Goal: Contribute content: Contribute content

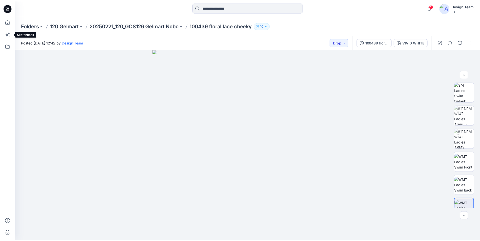
scroll to position [78, 0]
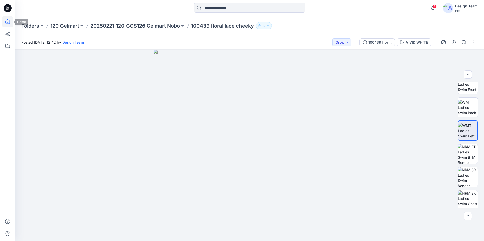
click at [5, 22] on icon at bounding box center [7, 21] width 11 height 11
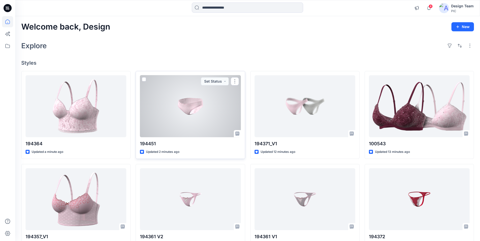
click at [189, 106] on div at bounding box center [190, 106] width 101 height 62
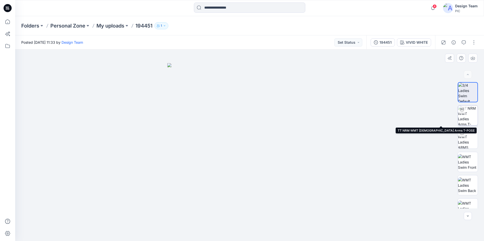
click at [469, 119] on img at bounding box center [468, 116] width 20 height 20
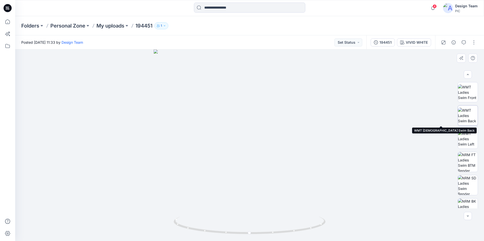
scroll to position [80, 0]
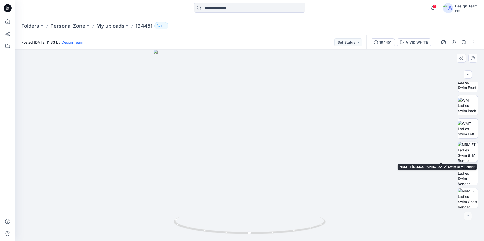
click at [467, 147] on img at bounding box center [468, 152] width 20 height 20
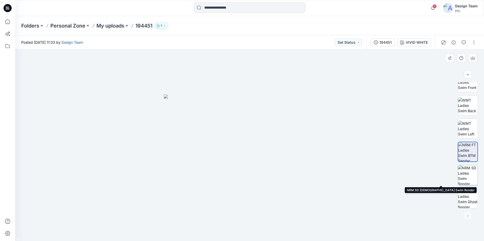
click at [465, 172] on img at bounding box center [468, 175] width 20 height 20
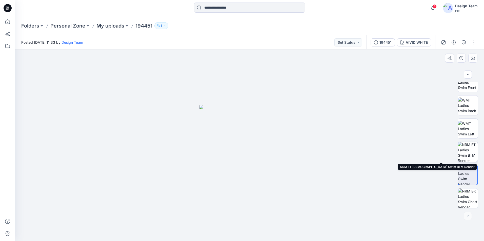
click at [466, 153] on img at bounding box center [468, 152] width 20 height 20
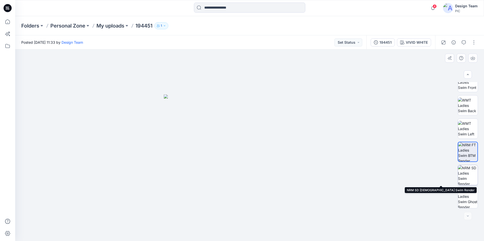
click at [470, 170] on img at bounding box center [468, 175] width 20 height 20
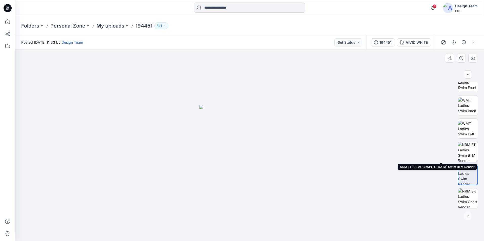
click at [466, 153] on img at bounding box center [468, 152] width 20 height 20
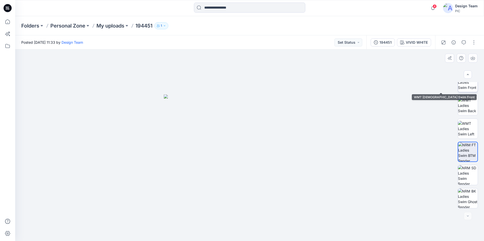
click at [466, 83] on img at bounding box center [468, 82] width 20 height 16
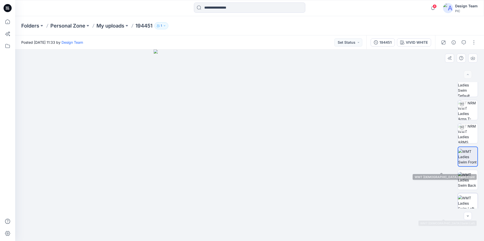
scroll to position [0, 0]
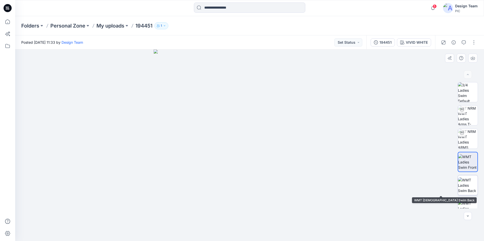
click at [468, 188] on img at bounding box center [468, 186] width 20 height 16
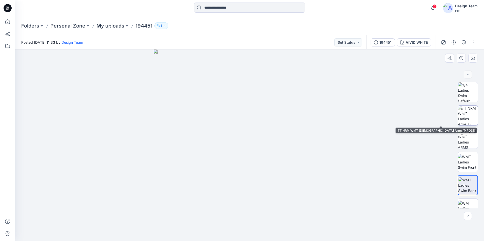
click at [470, 118] on img at bounding box center [468, 116] width 20 height 20
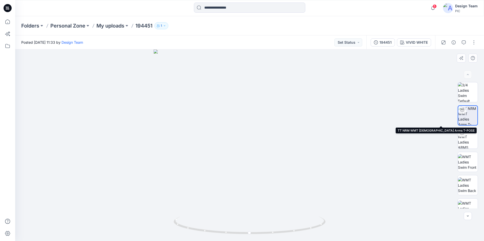
click at [472, 122] on img at bounding box center [467, 115] width 19 height 19
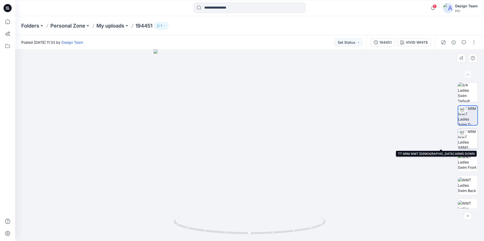
click at [472, 141] on img at bounding box center [468, 139] width 20 height 20
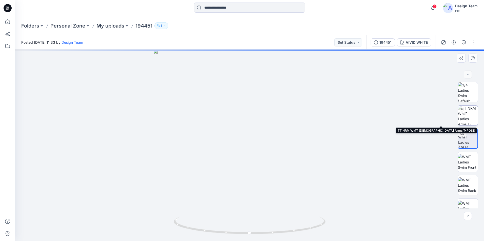
click at [471, 117] on img at bounding box center [468, 116] width 20 height 20
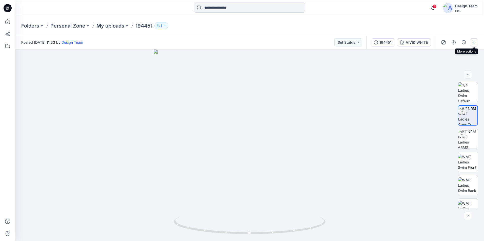
click at [472, 43] on button "button" at bounding box center [473, 42] width 8 height 8
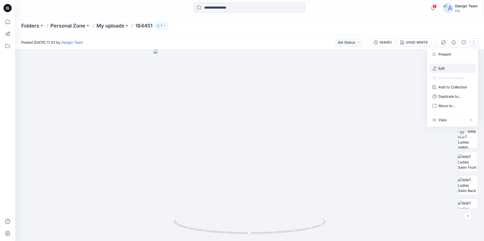
click at [442, 66] on p "Edit" at bounding box center [441, 68] width 6 height 5
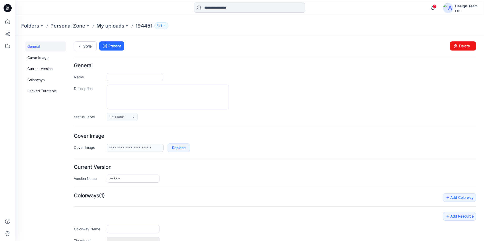
type input "******"
type input "**********"
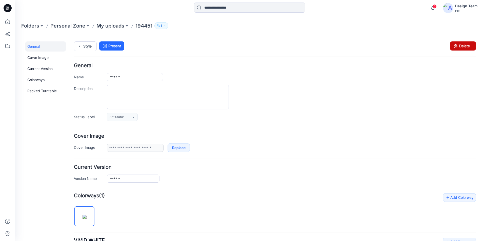
click at [455, 46] on icon at bounding box center [455, 45] width 7 height 9
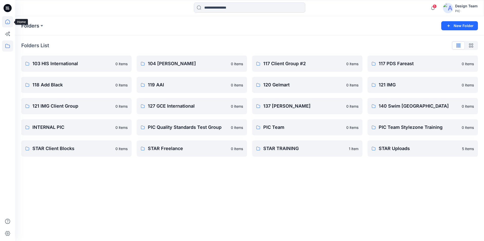
click at [6, 23] on icon at bounding box center [7, 21] width 11 height 11
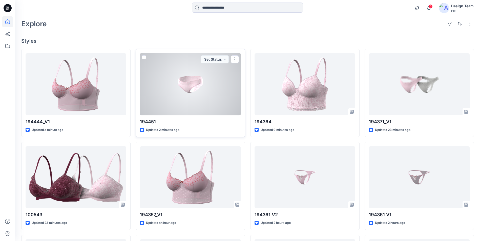
scroll to position [25, 0]
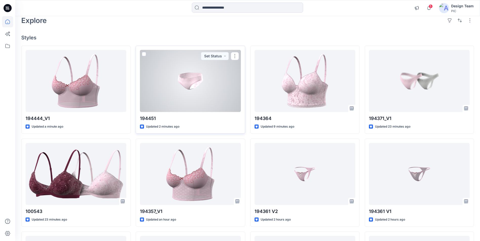
click at [211, 77] on div at bounding box center [190, 81] width 101 height 62
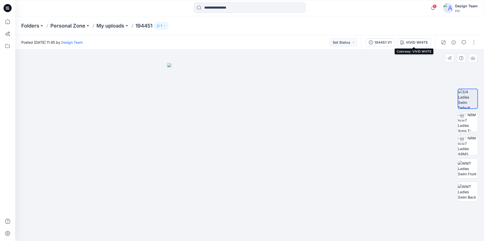
drag, startPoint x: 417, startPoint y: 42, endPoint x: 362, endPoint y: 83, distance: 68.6
click at [362, 83] on div at bounding box center [249, 146] width 468 height 192
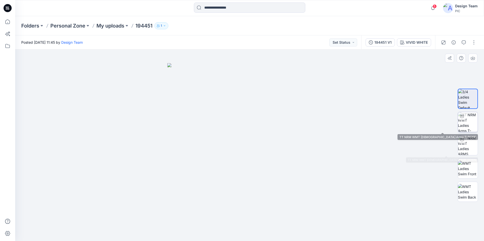
click at [470, 124] on img at bounding box center [468, 122] width 20 height 20
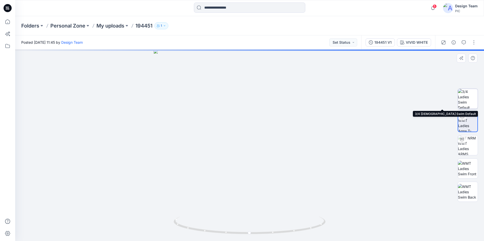
click at [469, 103] on img at bounding box center [468, 99] width 20 height 20
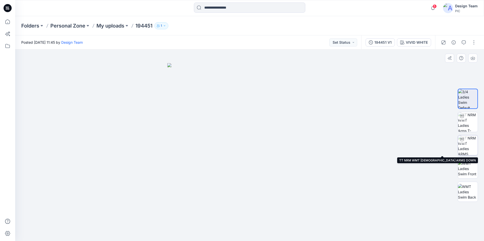
click at [469, 151] on img at bounding box center [468, 146] width 20 height 20
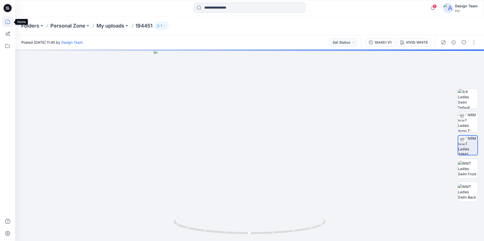
click at [8, 22] on icon at bounding box center [7, 21] width 11 height 11
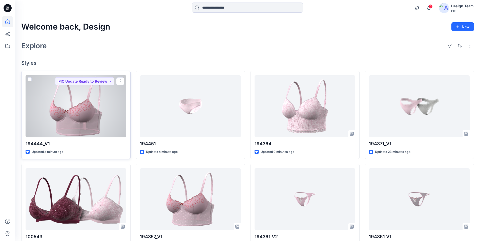
click at [87, 118] on div at bounding box center [76, 106] width 101 height 62
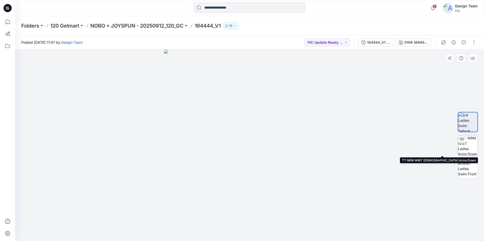
click at [471, 144] on img at bounding box center [468, 146] width 20 height 20
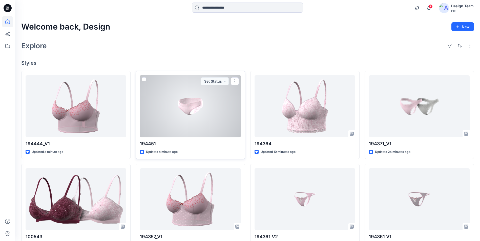
click at [202, 111] on div at bounding box center [190, 106] width 101 height 62
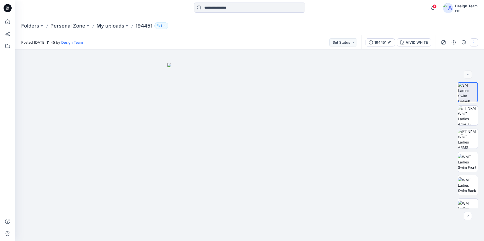
click at [473, 42] on button "button" at bounding box center [473, 42] width 8 height 8
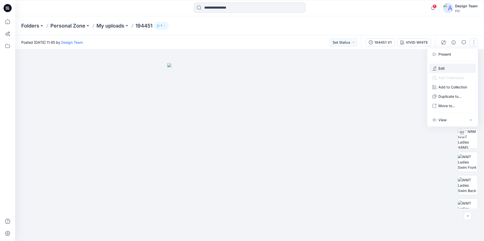
click at [446, 65] on button "Edit" at bounding box center [452, 68] width 47 height 9
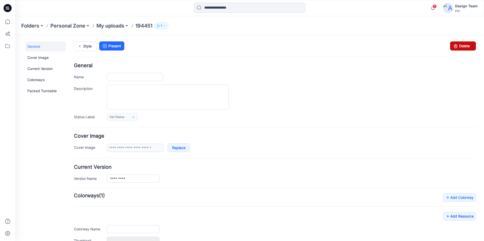
type input "******"
type input "**********"
click at [460, 49] on link "Delete" at bounding box center [463, 45] width 26 height 9
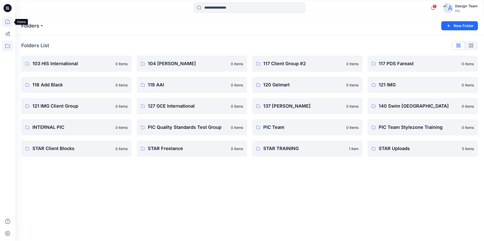
click at [8, 23] on icon at bounding box center [7, 22] width 0 height 1
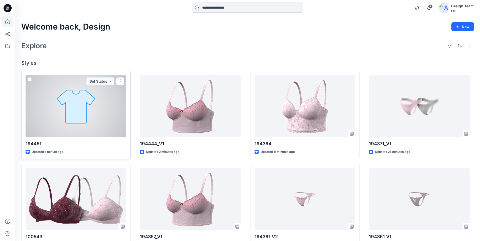
click at [100, 105] on div at bounding box center [76, 106] width 101 height 62
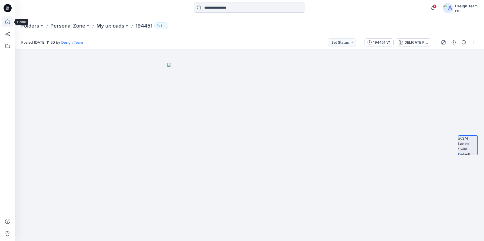
click at [6, 20] on icon at bounding box center [7, 21] width 5 height 5
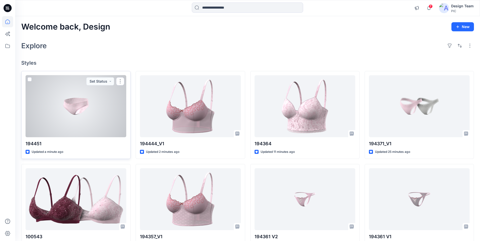
click at [94, 104] on div at bounding box center [76, 106] width 101 height 62
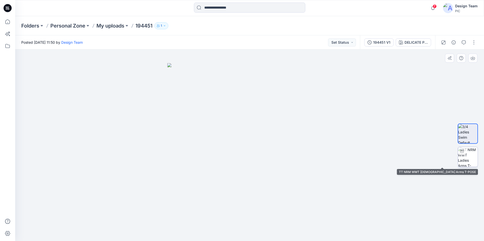
click at [465, 158] on img at bounding box center [468, 157] width 20 height 20
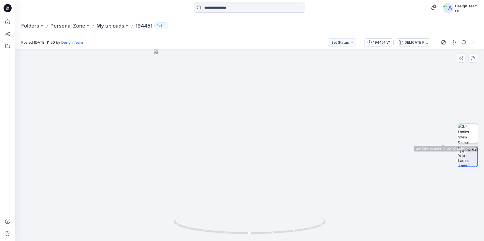
click at [462, 128] on img at bounding box center [468, 134] width 20 height 20
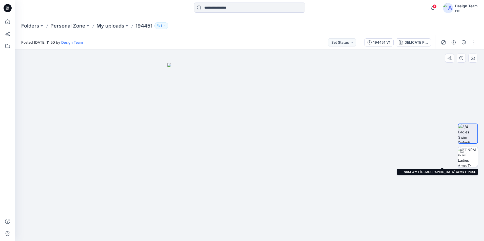
click at [468, 155] on img at bounding box center [468, 157] width 20 height 20
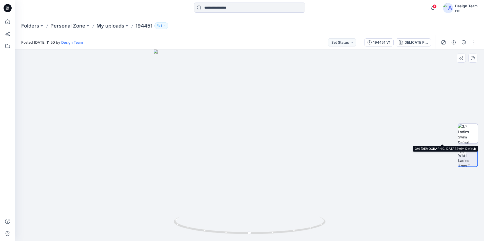
click at [467, 137] on img at bounding box center [468, 134] width 20 height 20
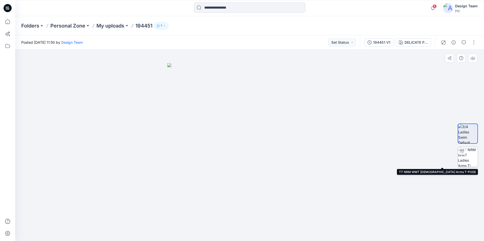
click at [471, 155] on img at bounding box center [468, 157] width 20 height 20
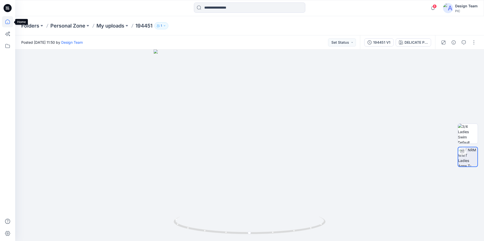
click at [7, 21] on icon at bounding box center [7, 21] width 11 height 11
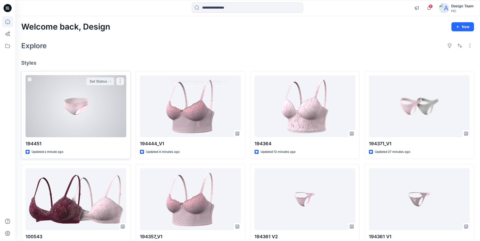
click at [83, 116] on div at bounding box center [76, 106] width 101 height 62
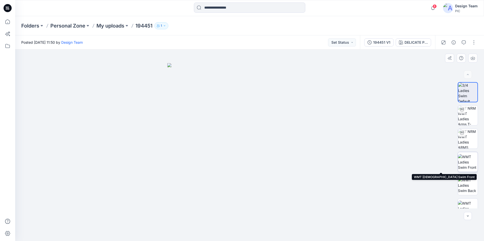
click at [464, 159] on img at bounding box center [468, 162] width 20 height 16
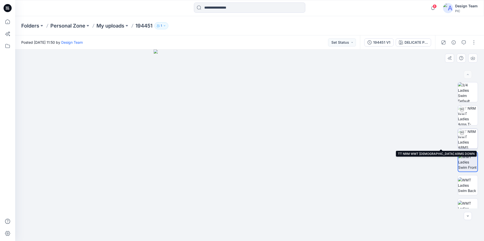
click at [469, 137] on img at bounding box center [468, 139] width 20 height 20
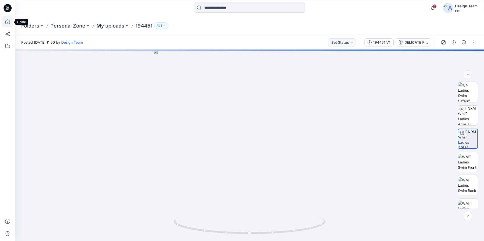
click at [7, 25] on icon at bounding box center [7, 21] width 11 height 11
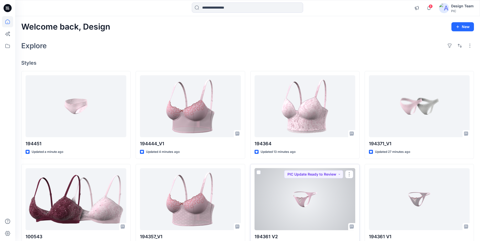
click at [291, 195] on div at bounding box center [304, 199] width 101 height 62
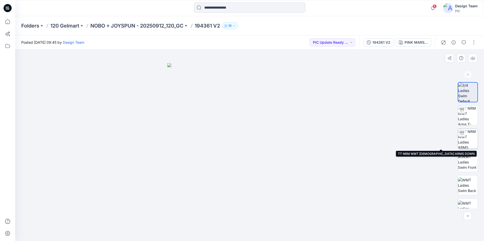
click at [465, 142] on img at bounding box center [468, 139] width 20 height 20
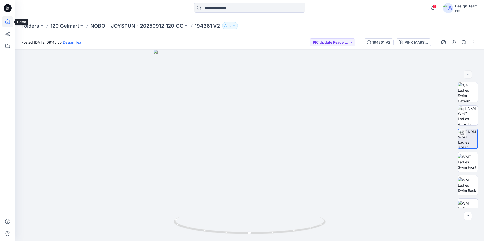
click at [7, 22] on icon at bounding box center [7, 21] width 11 height 11
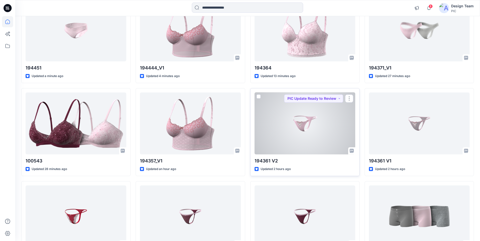
scroll to position [51, 0]
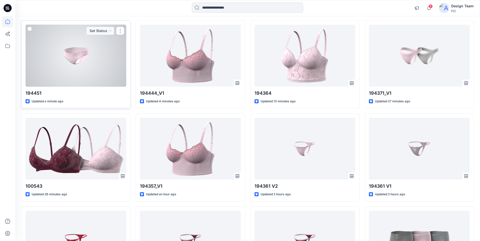
click at [113, 51] on div at bounding box center [76, 56] width 101 height 62
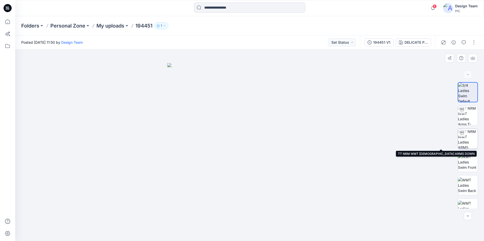
click at [464, 144] on img at bounding box center [468, 139] width 20 height 20
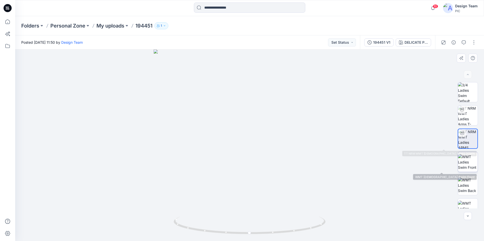
click at [469, 160] on img at bounding box center [468, 162] width 20 height 16
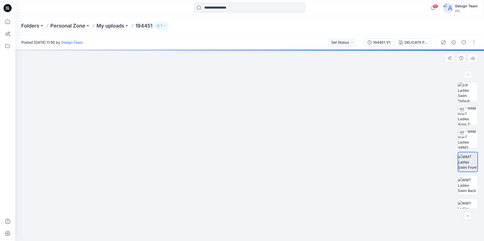
click at [248, 230] on img at bounding box center [249, 137] width 225 height 208
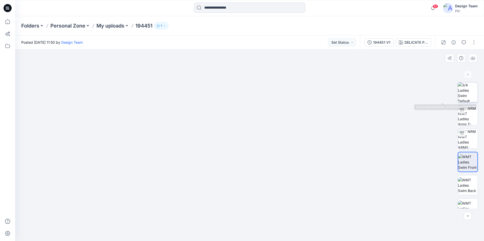
click at [465, 94] on img at bounding box center [468, 92] width 20 height 20
click at [31, 27] on p "Folders" at bounding box center [30, 25] width 18 height 7
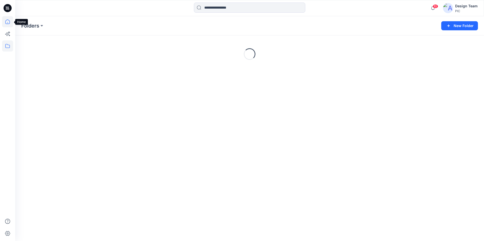
click at [9, 24] on icon at bounding box center [7, 21] width 5 height 5
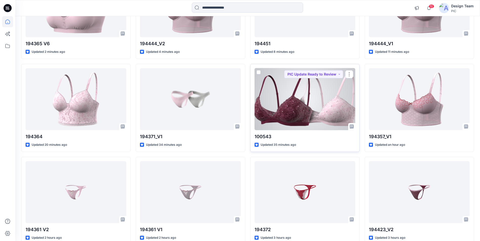
scroll to position [101, 0]
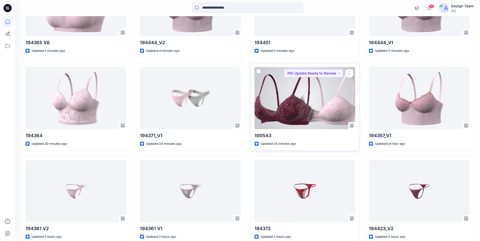
click at [298, 113] on div at bounding box center [304, 98] width 101 height 62
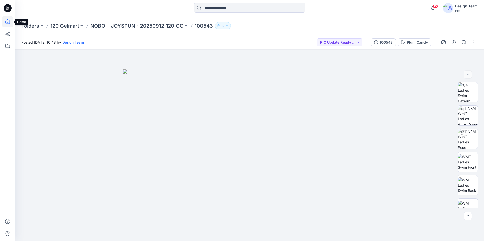
click at [8, 21] on icon at bounding box center [7, 21] width 11 height 11
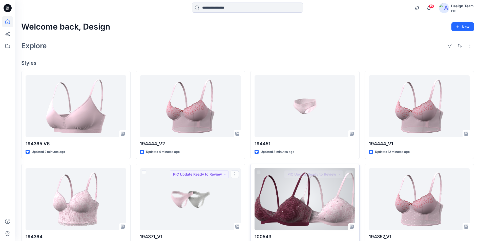
click at [297, 209] on div at bounding box center [304, 199] width 101 height 62
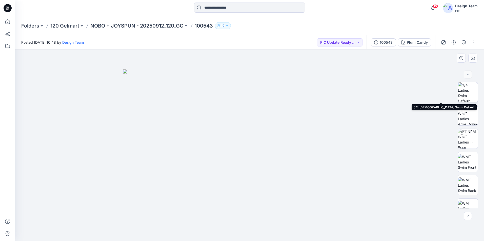
click at [465, 95] on img at bounding box center [468, 92] width 20 height 20
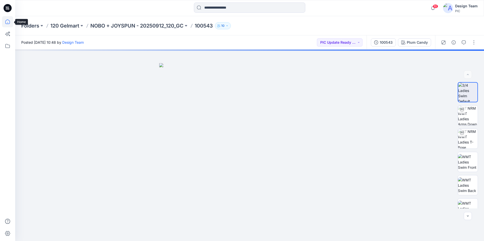
click at [9, 25] on icon at bounding box center [7, 21] width 11 height 11
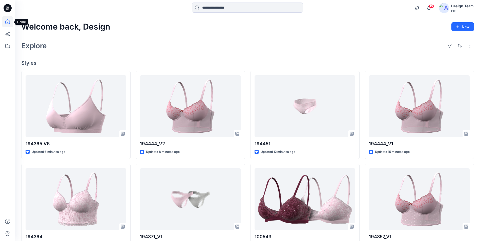
click at [5, 20] on icon at bounding box center [7, 21] width 11 height 11
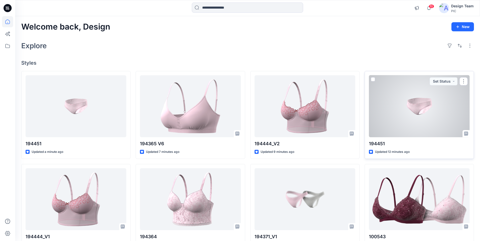
click at [447, 109] on div at bounding box center [419, 106] width 101 height 62
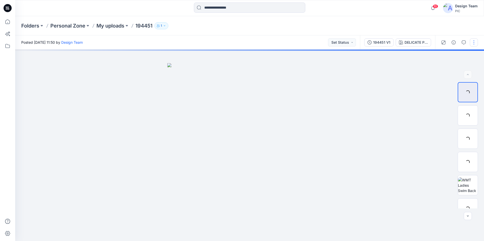
click at [473, 43] on button "button" at bounding box center [473, 42] width 8 height 8
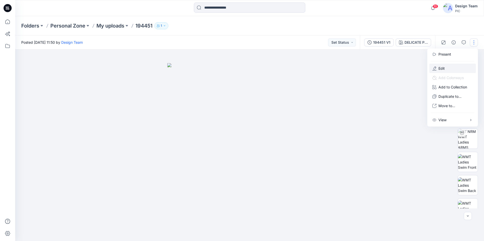
click at [448, 69] on button "Edit" at bounding box center [452, 68] width 47 height 9
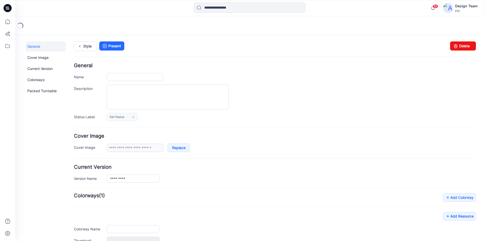
type input "******"
type input "**********"
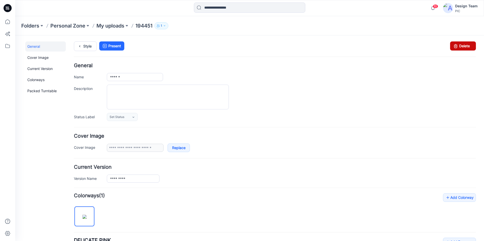
drag, startPoint x: 459, startPoint y: 46, endPoint x: 287, endPoint y: 58, distance: 172.9
click at [459, 46] on link "Delete" at bounding box center [463, 45] width 26 height 9
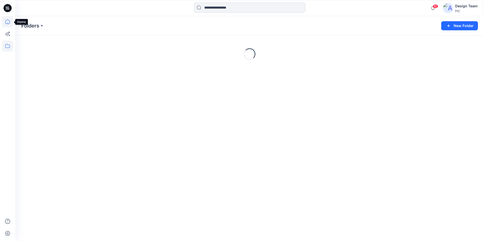
click at [5, 22] on icon at bounding box center [7, 21] width 11 height 11
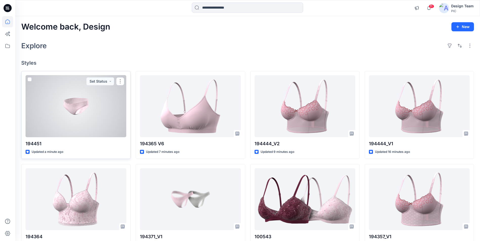
click at [74, 133] on div at bounding box center [76, 106] width 101 height 62
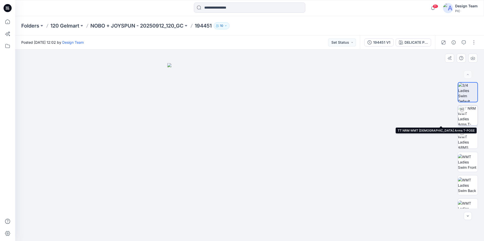
click at [470, 118] on img at bounding box center [468, 116] width 20 height 20
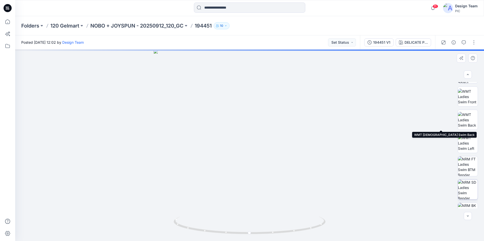
scroll to position [80, 0]
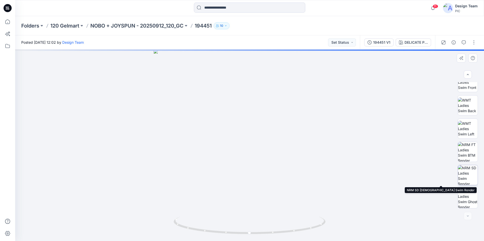
click at [468, 175] on img at bounding box center [468, 175] width 20 height 20
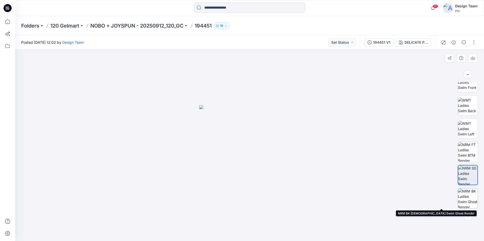
click at [471, 201] on img at bounding box center [468, 199] width 20 height 20
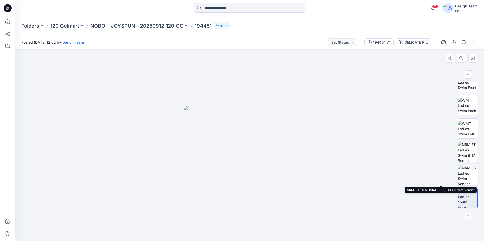
click at [463, 175] on img at bounding box center [468, 175] width 20 height 20
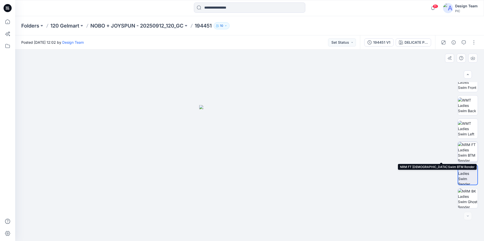
click at [465, 159] on img at bounding box center [468, 152] width 20 height 20
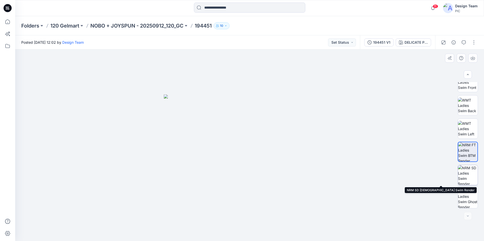
click at [466, 179] on img at bounding box center [468, 175] width 20 height 20
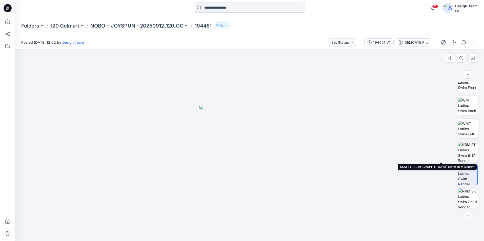
click at [471, 153] on img at bounding box center [468, 152] width 20 height 20
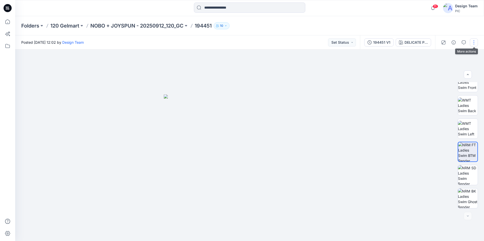
click at [474, 43] on button "button" at bounding box center [473, 42] width 8 height 8
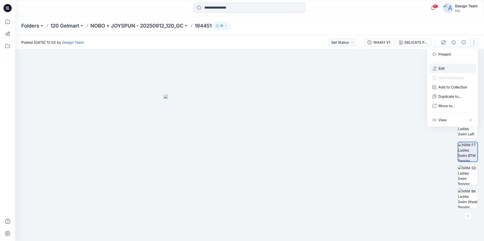
click at [450, 72] on button "Edit" at bounding box center [452, 68] width 47 height 9
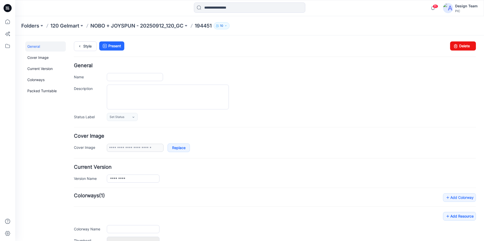
type input "******"
type input "**********"
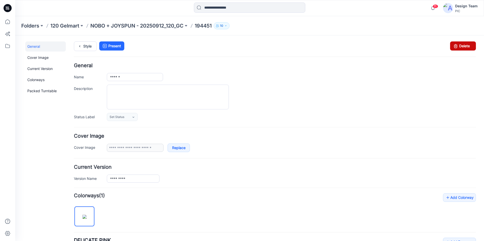
drag, startPoint x: 458, startPoint y: 47, endPoint x: 281, endPoint y: 56, distance: 177.0
click at [458, 47] on link "Delete" at bounding box center [463, 45] width 26 height 9
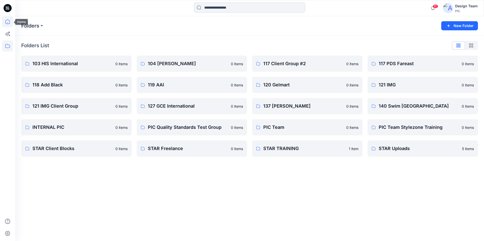
click at [6, 22] on icon at bounding box center [7, 21] width 11 height 11
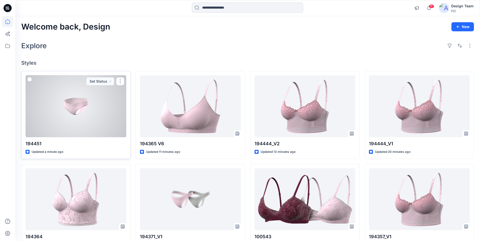
click at [105, 116] on div at bounding box center [76, 106] width 101 height 62
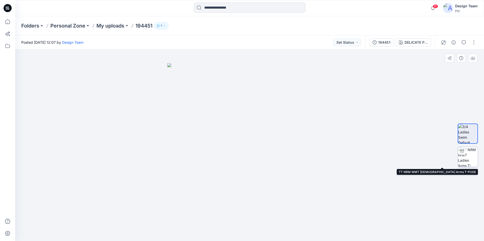
click at [469, 161] on img at bounding box center [468, 157] width 20 height 20
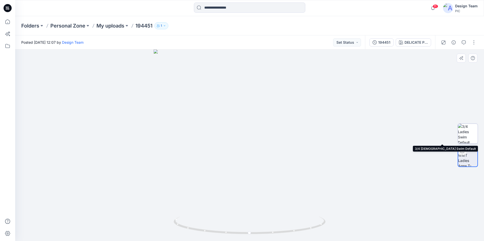
click at [471, 134] on img at bounding box center [468, 134] width 20 height 20
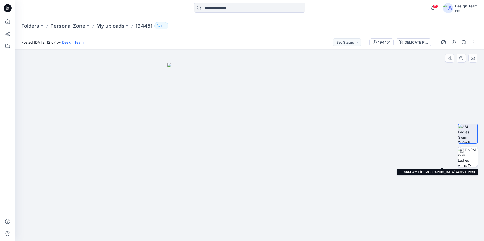
click at [470, 159] on img at bounding box center [468, 157] width 20 height 20
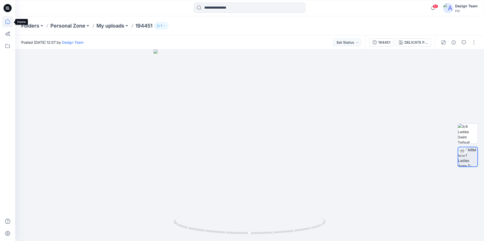
click at [7, 22] on icon at bounding box center [7, 21] width 11 height 11
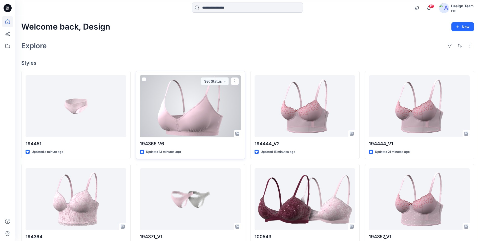
click at [169, 108] on div at bounding box center [190, 106] width 101 height 62
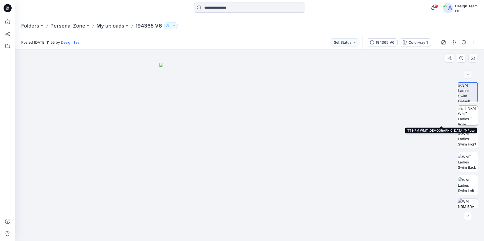
click at [468, 118] on img at bounding box center [468, 116] width 20 height 20
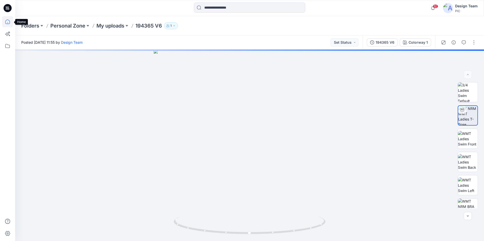
click at [6, 19] on icon at bounding box center [7, 21] width 11 height 11
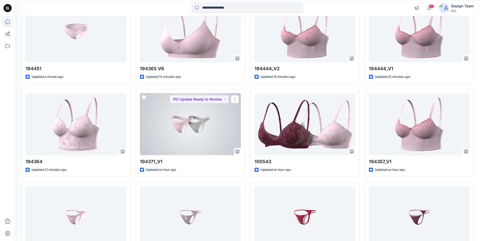
scroll to position [76, 0]
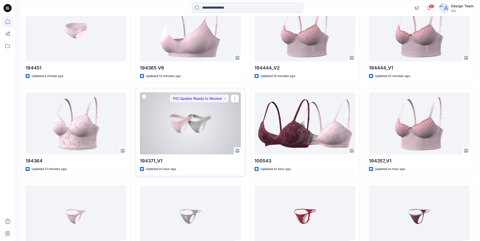
click at [202, 133] on div at bounding box center [190, 124] width 101 height 62
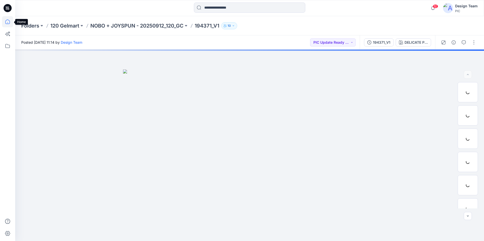
click at [7, 20] on icon at bounding box center [7, 21] width 11 height 11
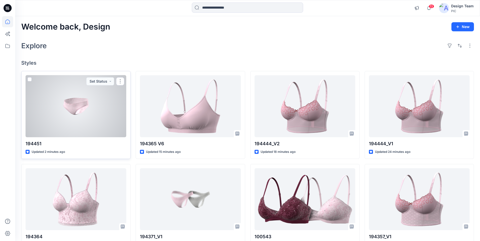
click at [95, 111] on div at bounding box center [76, 106] width 101 height 62
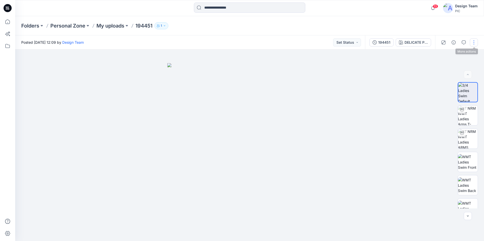
click at [472, 42] on button "button" at bounding box center [473, 42] width 8 height 8
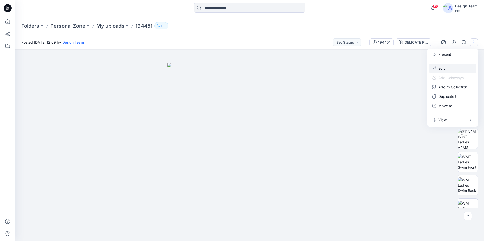
click at [451, 68] on button "Edit" at bounding box center [452, 68] width 47 height 9
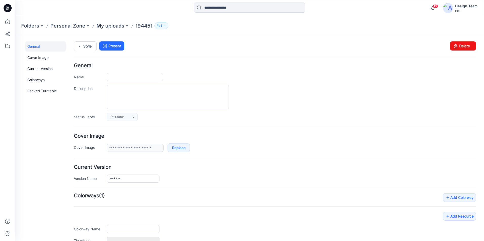
type input "******"
type input "**********"
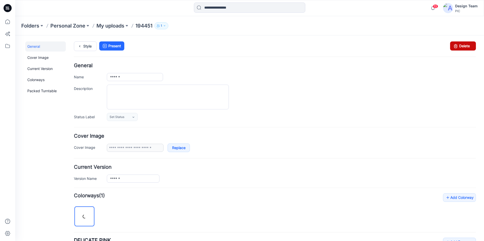
click at [458, 48] on link "Delete" at bounding box center [463, 45] width 26 height 9
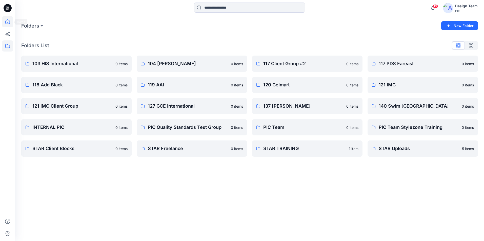
click at [11, 23] on icon at bounding box center [7, 21] width 11 height 11
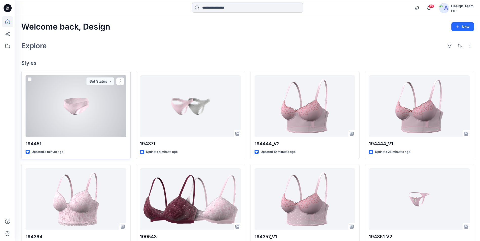
click at [101, 108] on div at bounding box center [76, 106] width 101 height 62
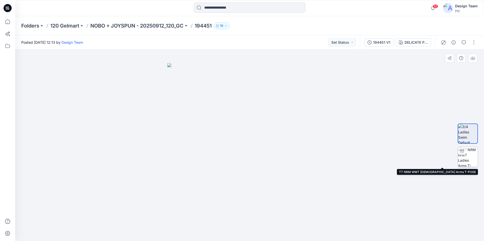
click at [468, 158] on img at bounding box center [468, 157] width 20 height 20
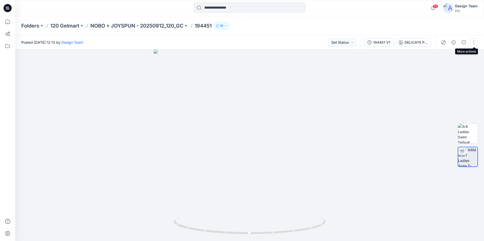
click at [475, 40] on button "button" at bounding box center [473, 42] width 8 height 8
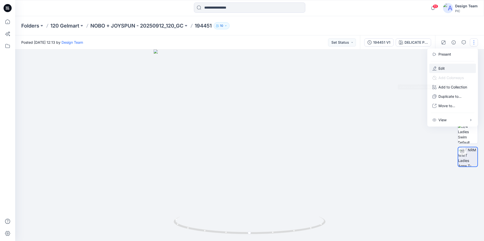
click at [448, 67] on button "Edit" at bounding box center [452, 68] width 47 height 9
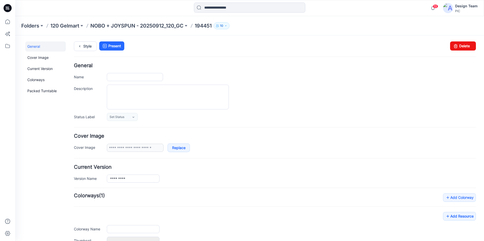
type input "******"
type input "**********"
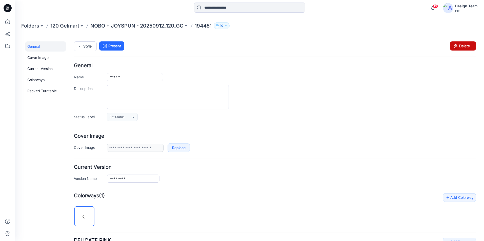
drag, startPoint x: 461, startPoint y: 48, endPoint x: 284, endPoint y: 61, distance: 177.7
click at [461, 48] on link "Delete" at bounding box center [463, 45] width 26 height 9
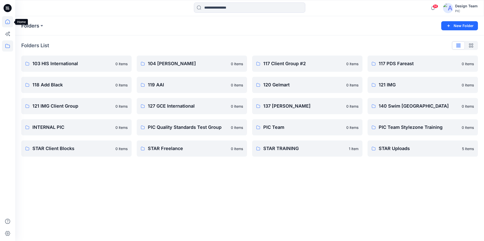
click at [6, 20] on icon at bounding box center [7, 21] width 11 height 11
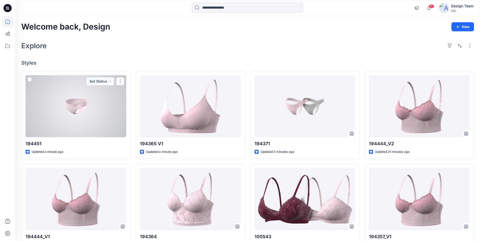
click at [80, 105] on div at bounding box center [76, 106] width 101 height 62
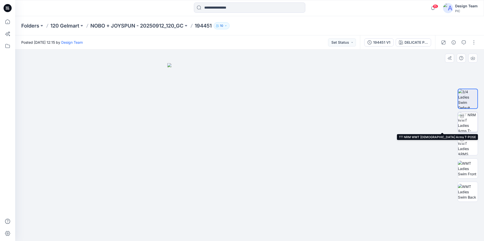
click at [463, 124] on img at bounding box center [468, 122] width 20 height 20
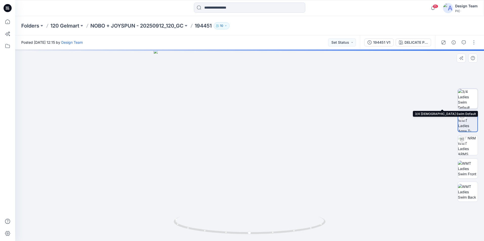
click at [468, 101] on img at bounding box center [468, 99] width 20 height 20
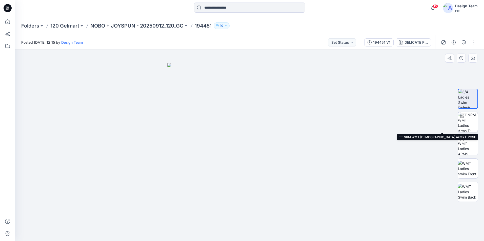
click at [474, 126] on img at bounding box center [468, 122] width 20 height 20
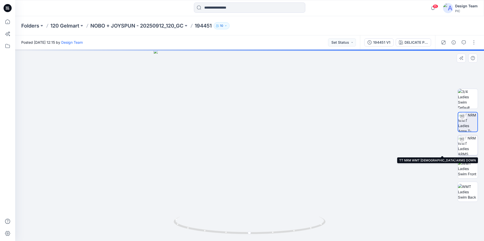
click at [472, 152] on img at bounding box center [468, 146] width 20 height 20
click at [468, 143] on img at bounding box center [467, 145] width 19 height 19
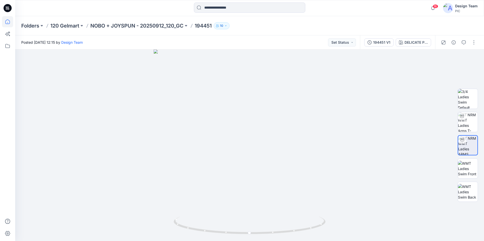
click at [6, 21] on icon at bounding box center [7, 21] width 11 height 11
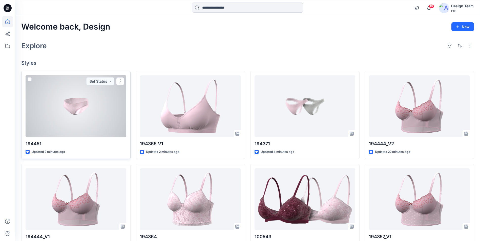
click at [88, 122] on div at bounding box center [76, 106] width 101 height 62
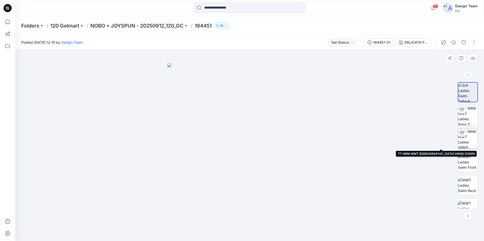
click at [464, 144] on img at bounding box center [468, 139] width 20 height 20
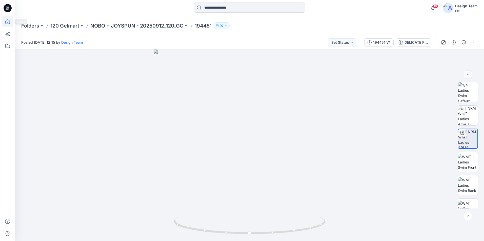
click at [4, 19] on icon at bounding box center [7, 21] width 11 height 11
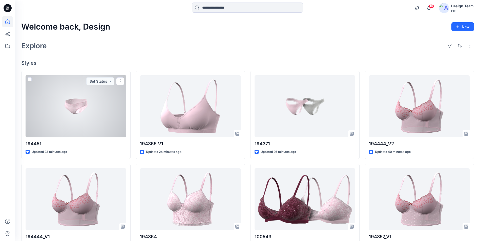
click at [72, 105] on div at bounding box center [76, 106] width 101 height 62
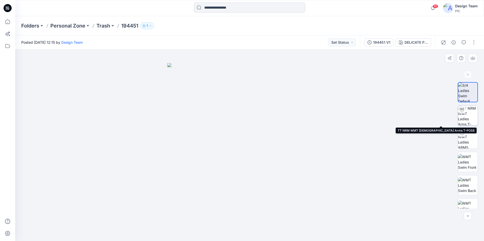
click at [467, 121] on img at bounding box center [468, 116] width 20 height 20
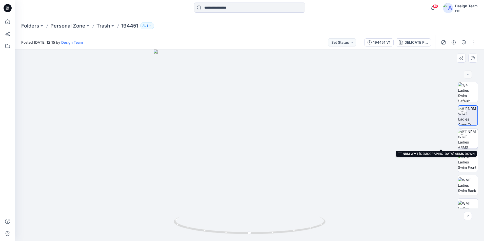
click at [467, 143] on img at bounding box center [468, 139] width 20 height 20
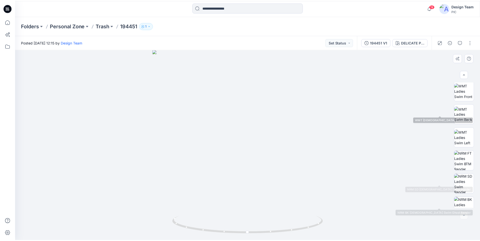
scroll to position [80, 0]
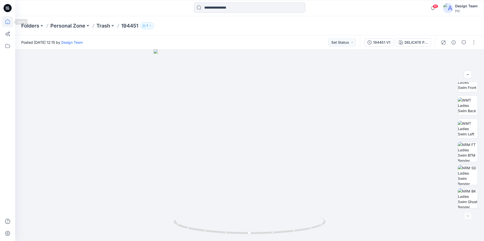
click at [5, 22] on icon at bounding box center [7, 21] width 11 height 11
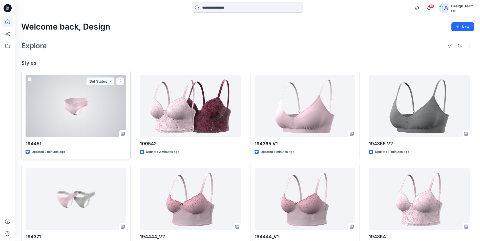
click at [121, 81] on button "button" at bounding box center [120, 81] width 8 height 8
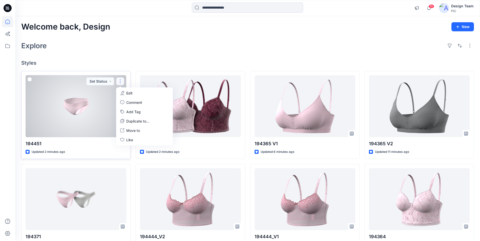
click at [94, 104] on div at bounding box center [76, 106] width 101 height 62
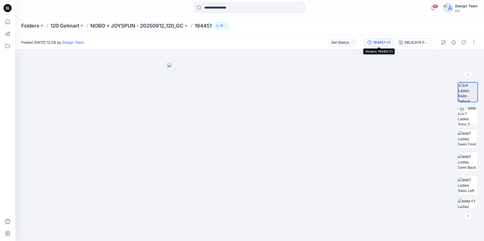
click at [373, 40] on button "194451 V1" at bounding box center [378, 42] width 29 height 8
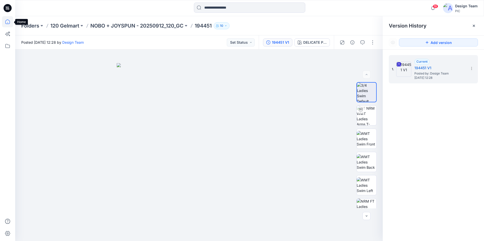
click at [11, 22] on icon at bounding box center [7, 21] width 11 height 11
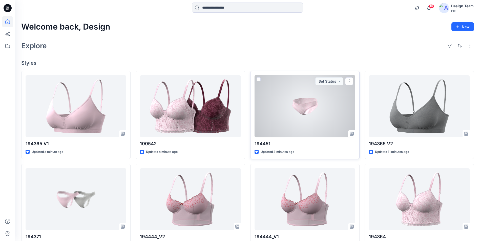
click at [310, 115] on div at bounding box center [304, 106] width 101 height 62
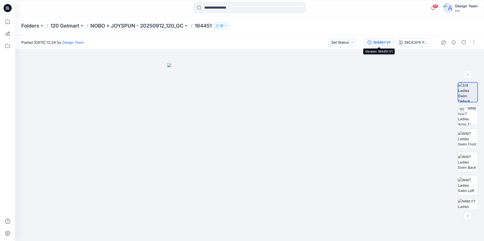
click at [387, 42] on div "194451 V1" at bounding box center [381, 43] width 17 height 6
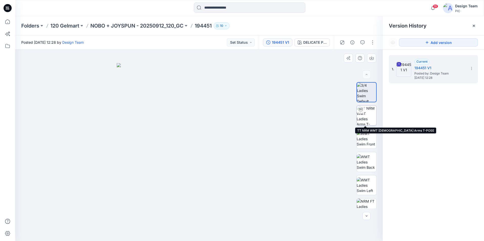
click at [364, 116] on img at bounding box center [366, 116] width 20 height 20
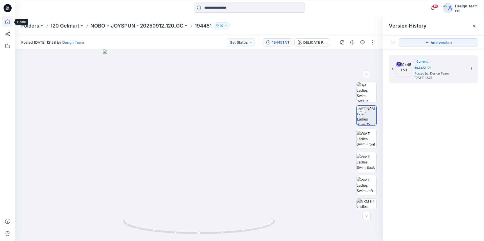
click at [6, 24] on icon at bounding box center [7, 21] width 5 height 5
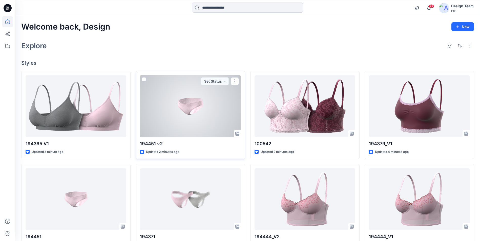
click at [189, 120] on div at bounding box center [190, 106] width 101 height 62
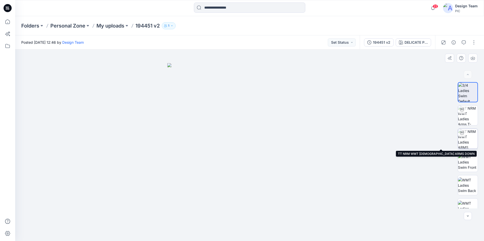
click at [474, 142] on img at bounding box center [468, 139] width 20 height 20
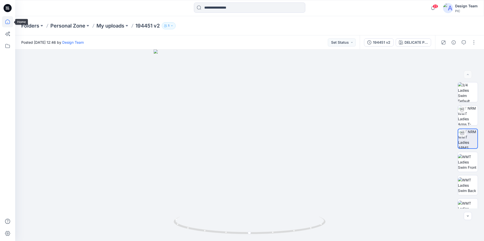
click at [2, 19] on icon at bounding box center [7, 21] width 11 height 11
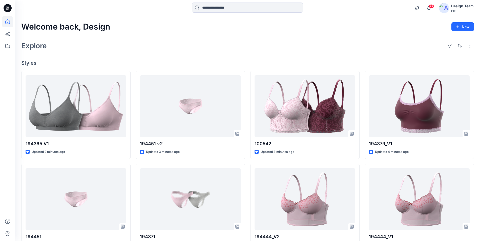
click at [244, 52] on div "Welcome back, Design New Explore Styles 194365 V1 Updated 2 minutes ago 194451 …" at bounding box center [247, 192] width 465 height 353
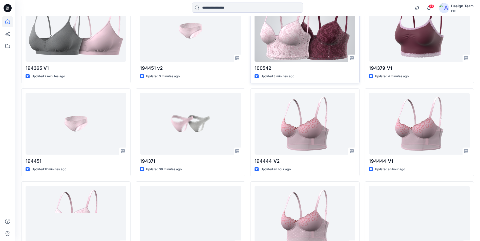
scroll to position [76, 0]
